Goal: Navigation & Orientation: Go to known website

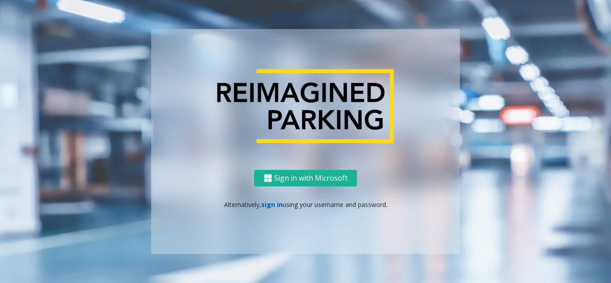
click at [271, 208] on link "sign in" at bounding box center [271, 204] width 21 height 8
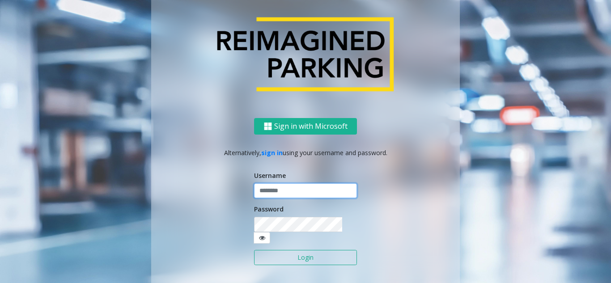
click at [283, 196] on input "text" at bounding box center [305, 190] width 103 height 15
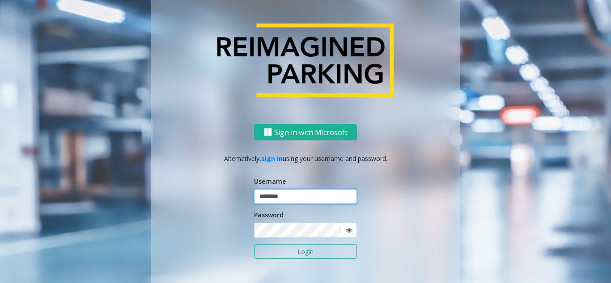
type input "********"
click at [254, 244] on button "Login" at bounding box center [305, 251] width 103 height 15
